Goal: Check status: Check status

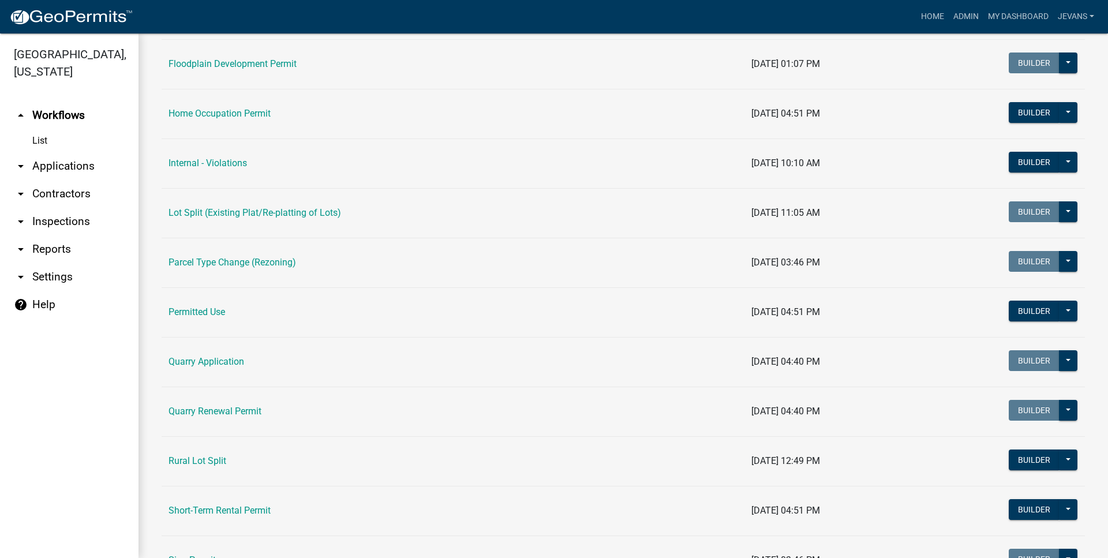
scroll to position [921, 0]
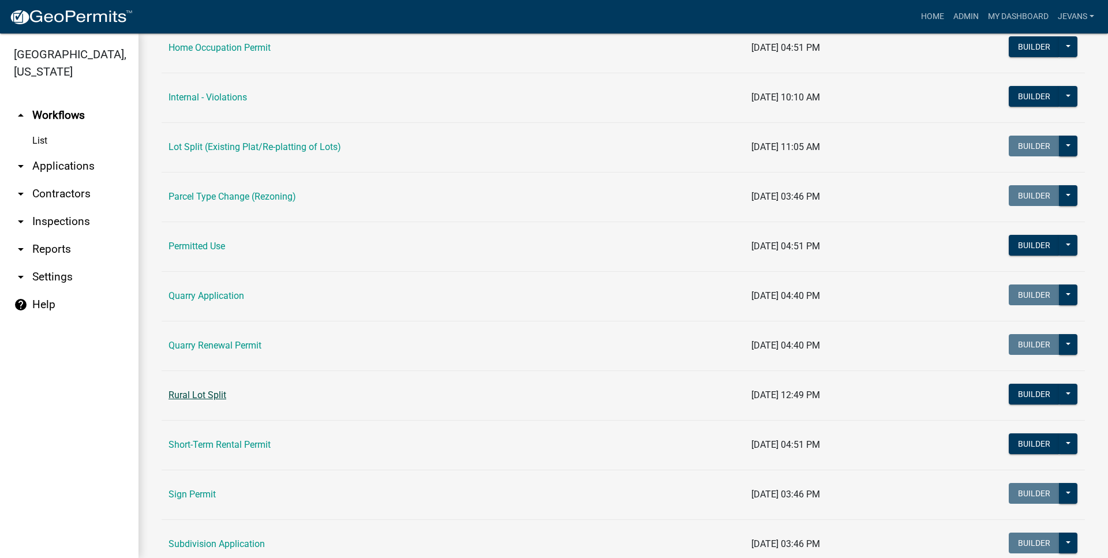
click at [215, 391] on link "Rural Lot Split" at bounding box center [197, 394] width 58 height 11
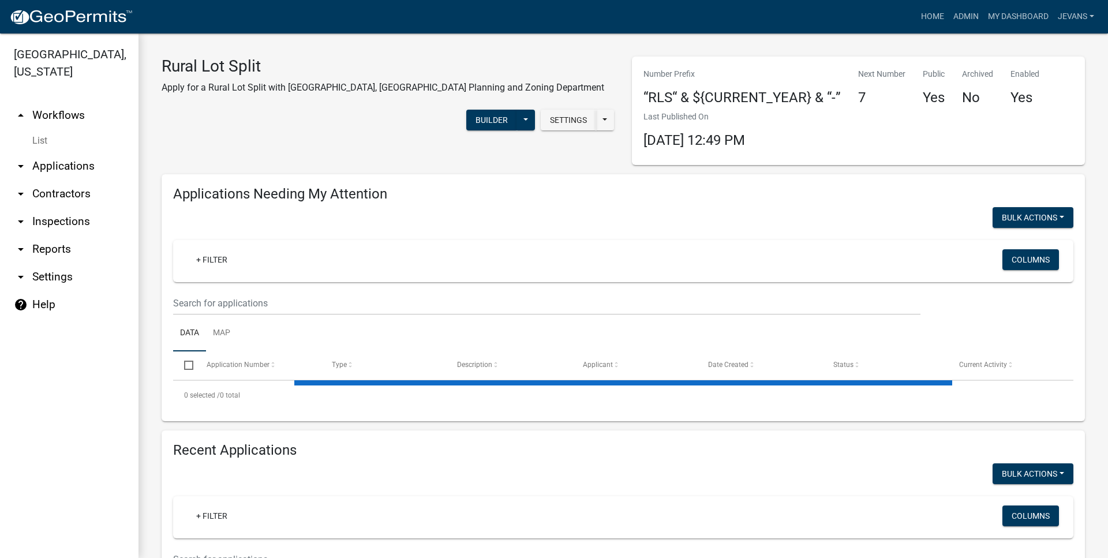
select select "1: 25"
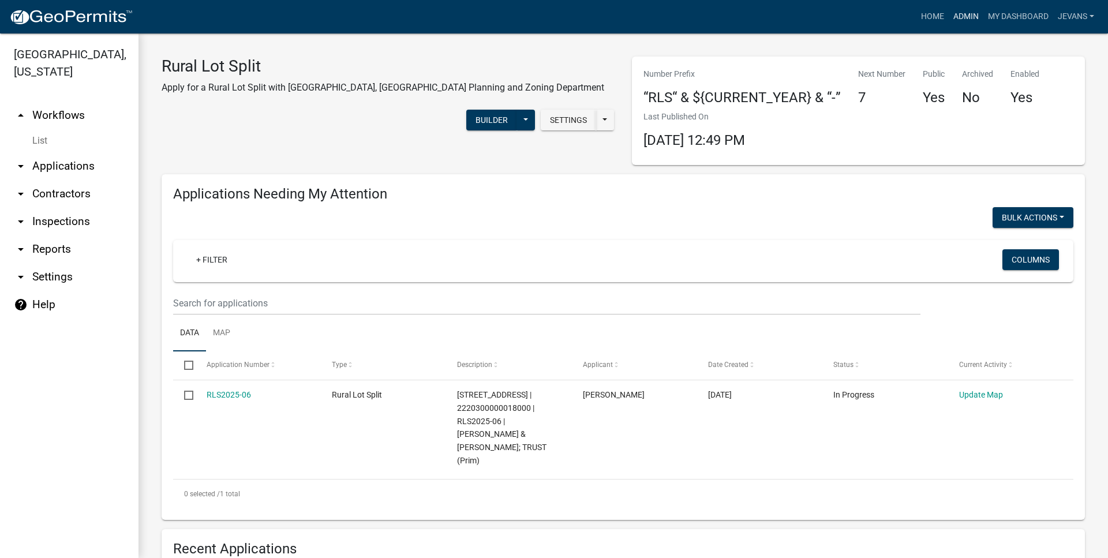
click at [966, 21] on link "Admin" at bounding box center [965, 17] width 35 height 22
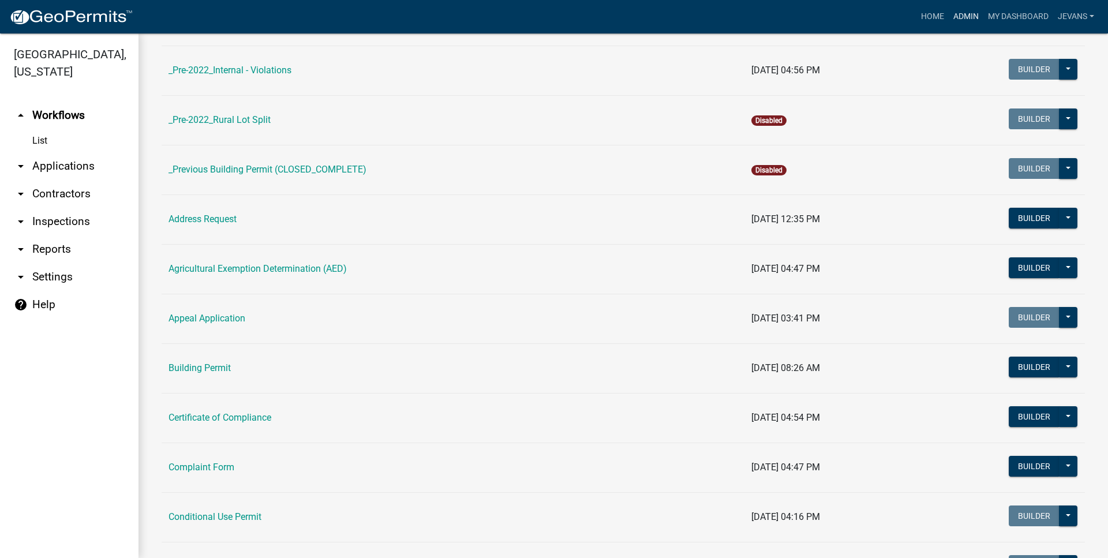
scroll to position [263, 0]
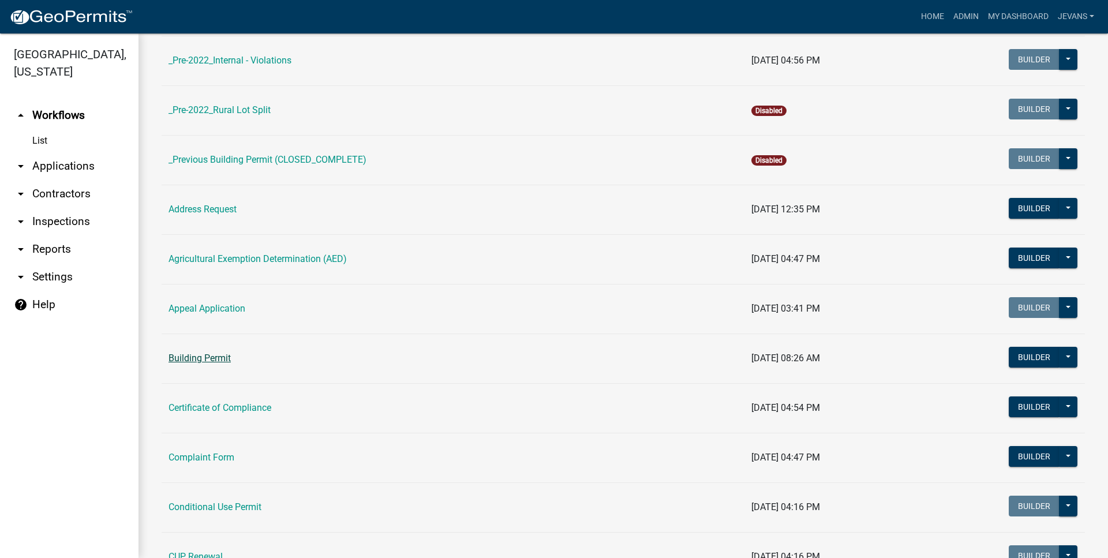
click at [223, 361] on link "Building Permit" at bounding box center [199, 357] width 62 height 11
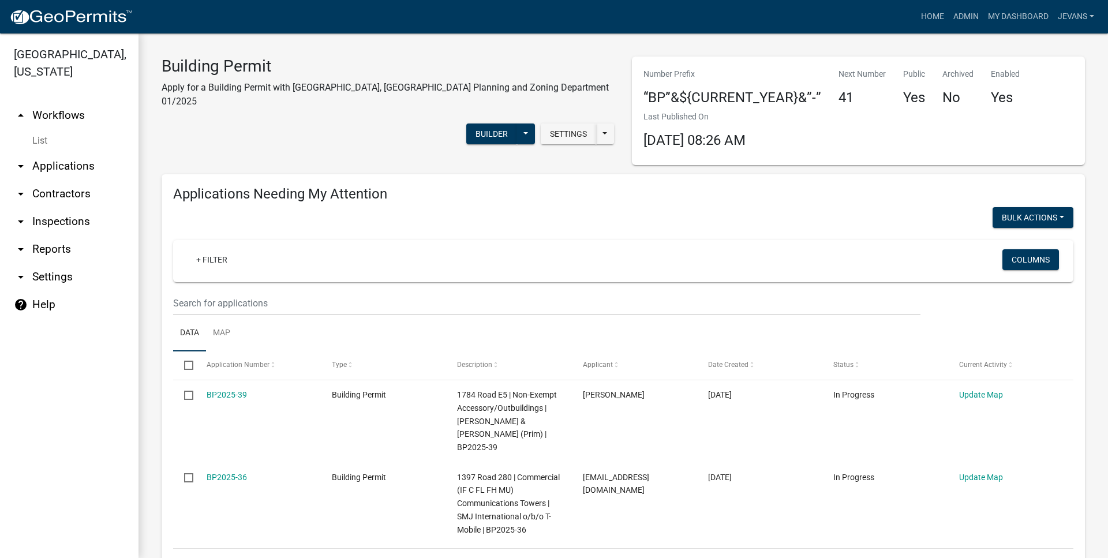
select select "1: 25"
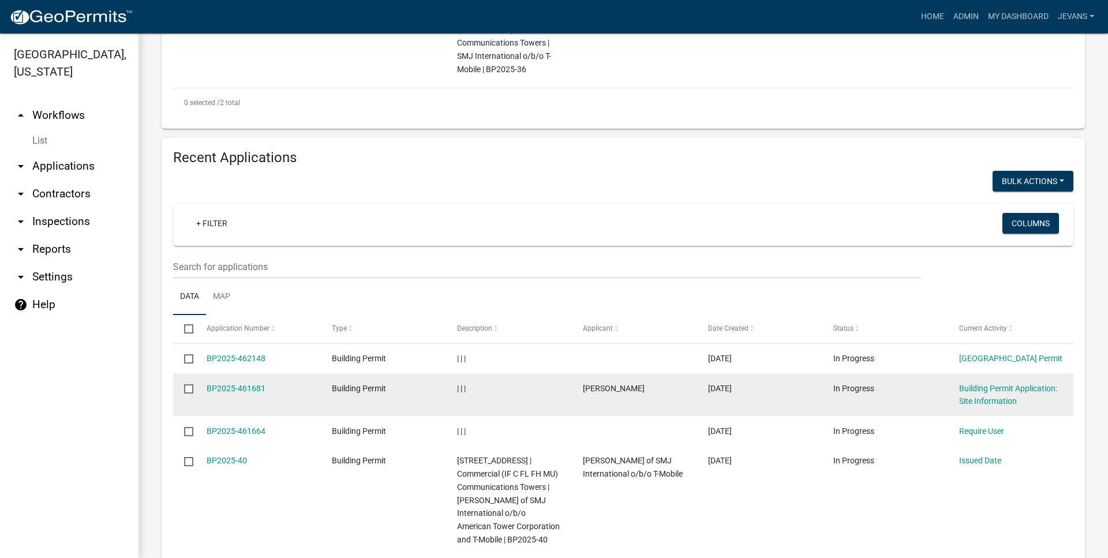
scroll to position [132, 0]
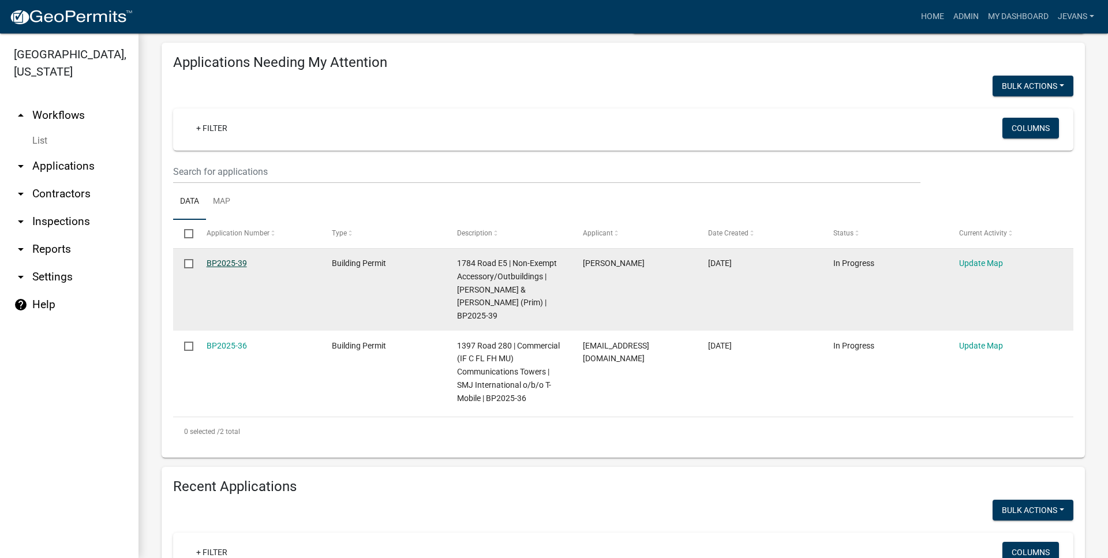
click at [221, 265] on link "BP2025-39" at bounding box center [227, 262] width 40 height 9
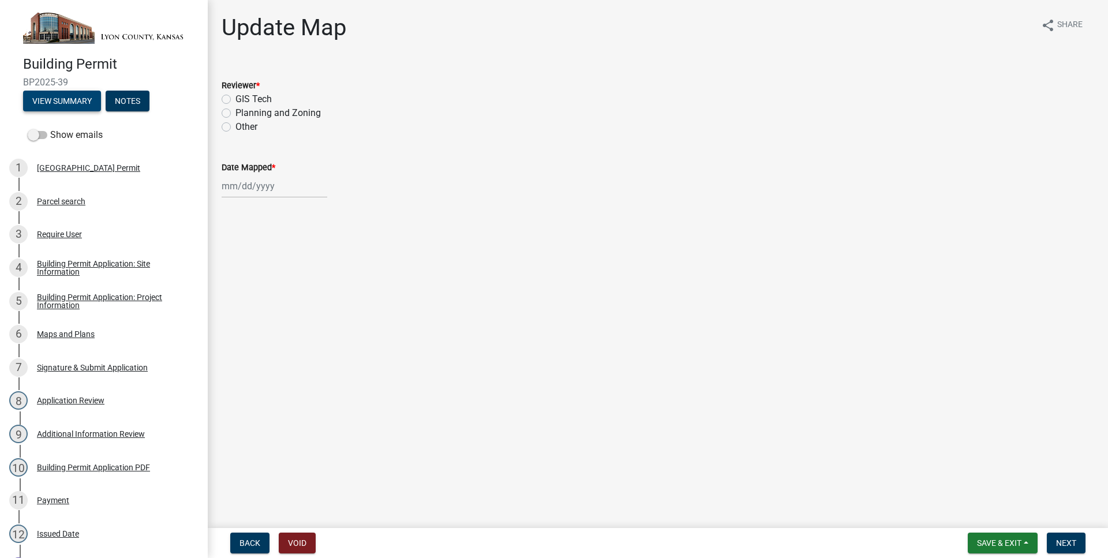
click at [71, 102] on button "View Summary" at bounding box center [62, 101] width 78 height 21
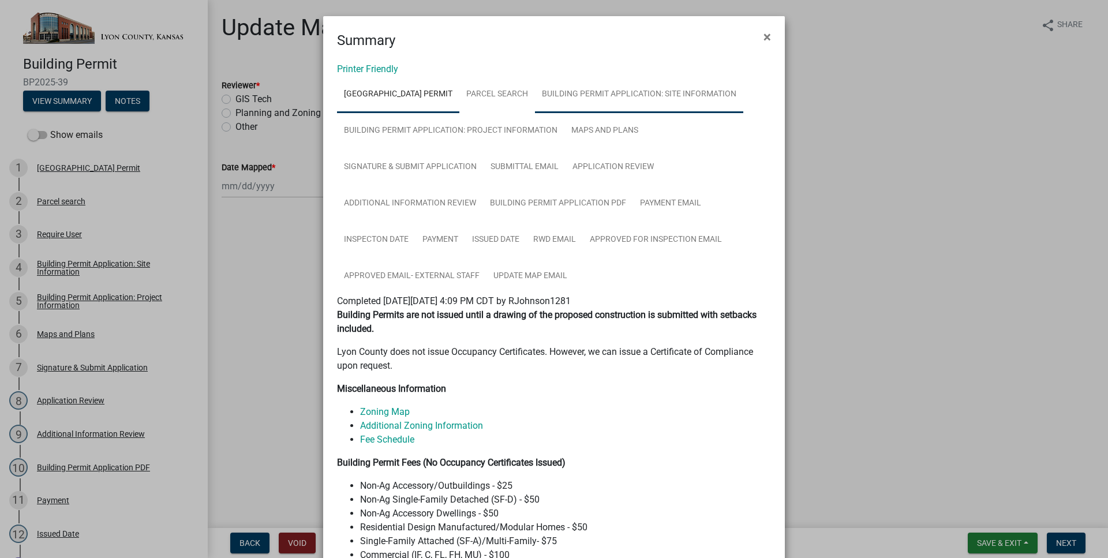
click at [659, 89] on link "Building Permit Application: Site Information" at bounding box center [639, 94] width 208 height 37
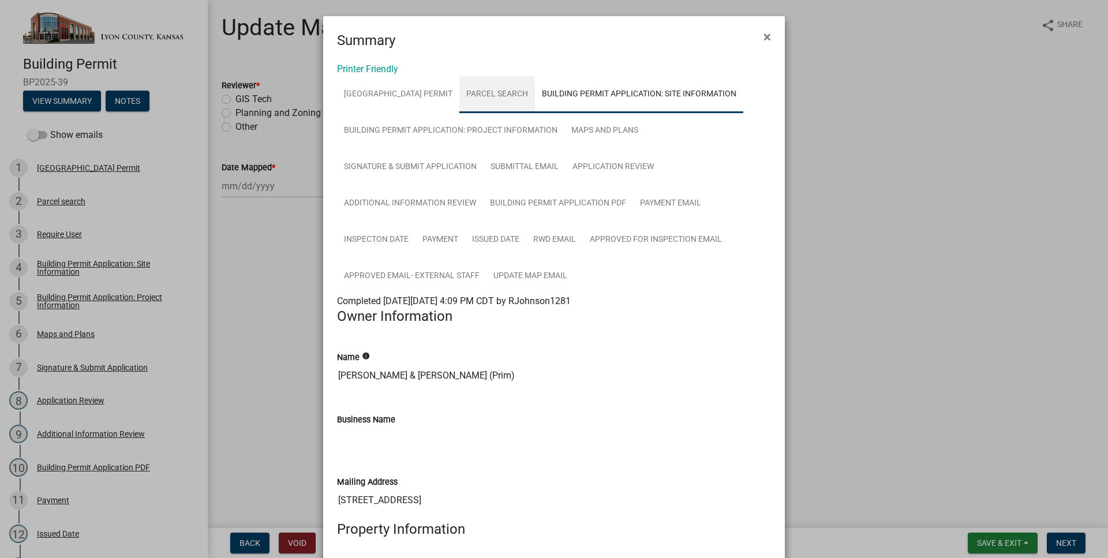
click at [535, 101] on link "Parcel search" at bounding box center [497, 94] width 76 height 37
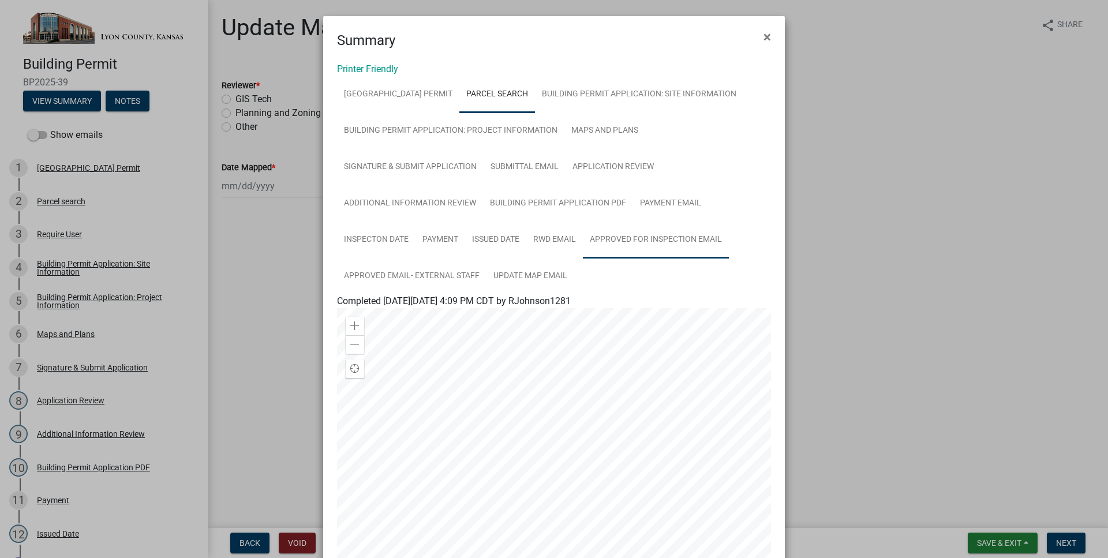
scroll to position [191, 0]
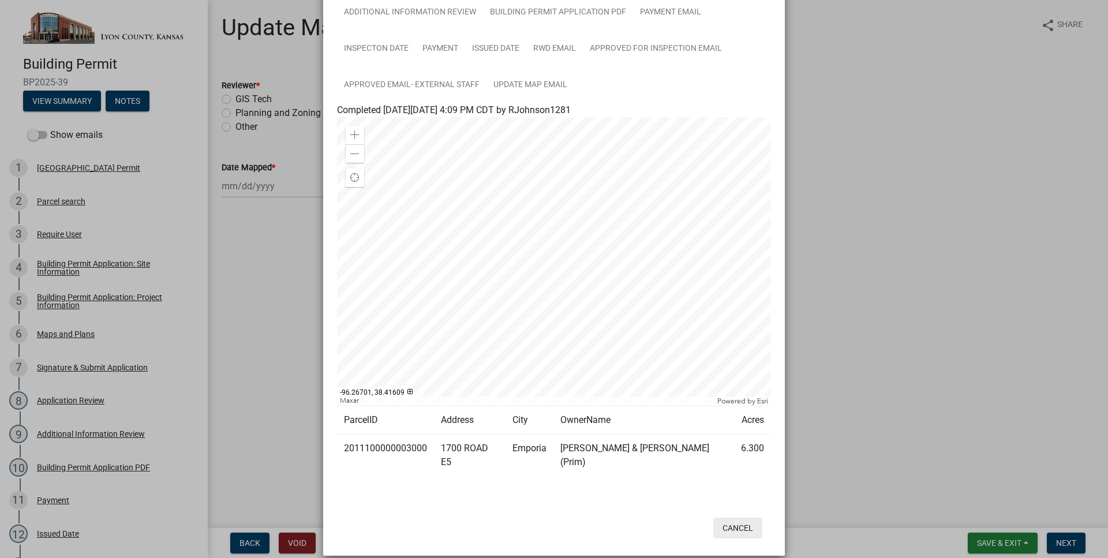
click at [727, 519] on button "Cancel" at bounding box center [737, 527] width 49 height 21
